Goal: Navigation & Orientation: Find specific page/section

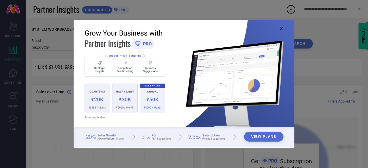
click at [280, 28] on icon at bounding box center [281, 28] width 3 height 3
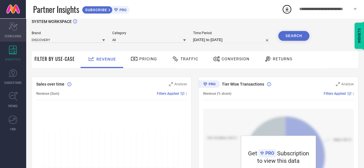
scroll to position [8, 0]
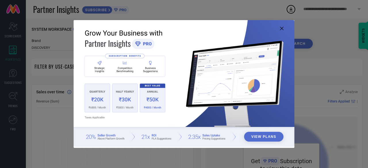
click at [284, 29] on img at bounding box center [184, 83] width 221 height 127
